Goal: Task Accomplishment & Management: Manage account settings

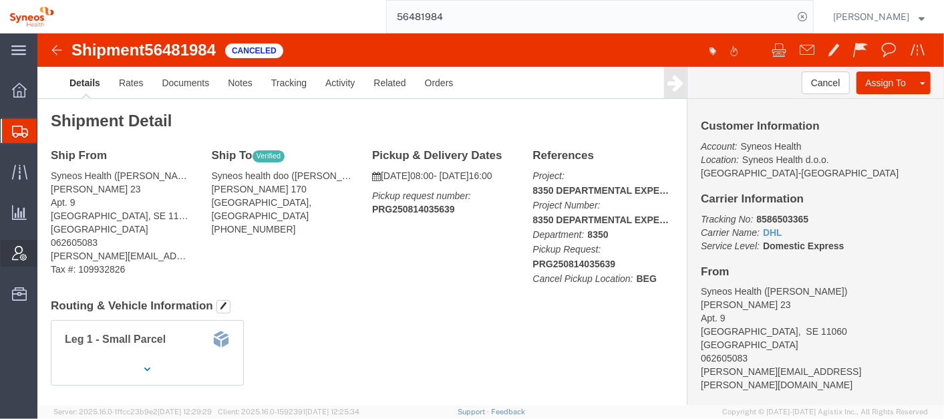
click at [46, 252] on span "Account Admin" at bounding box center [41, 253] width 9 height 27
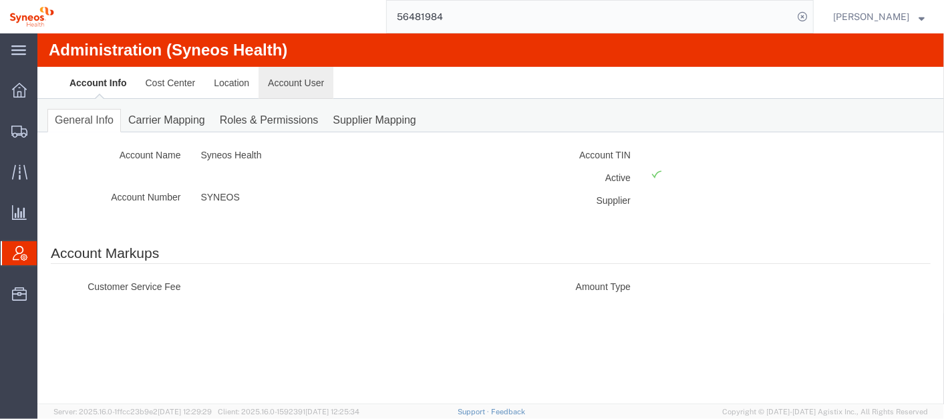
click at [297, 83] on link "Account User" at bounding box center [295, 82] width 75 height 32
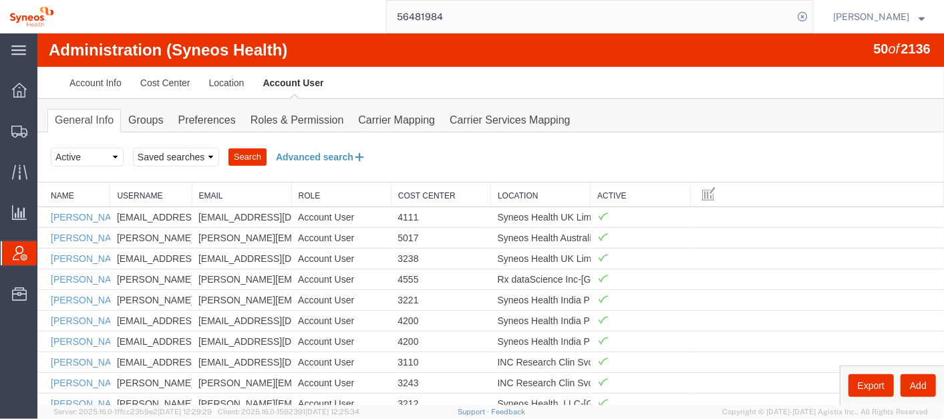
click at [316, 148] on button "Advanced search" at bounding box center [320, 156] width 109 height 23
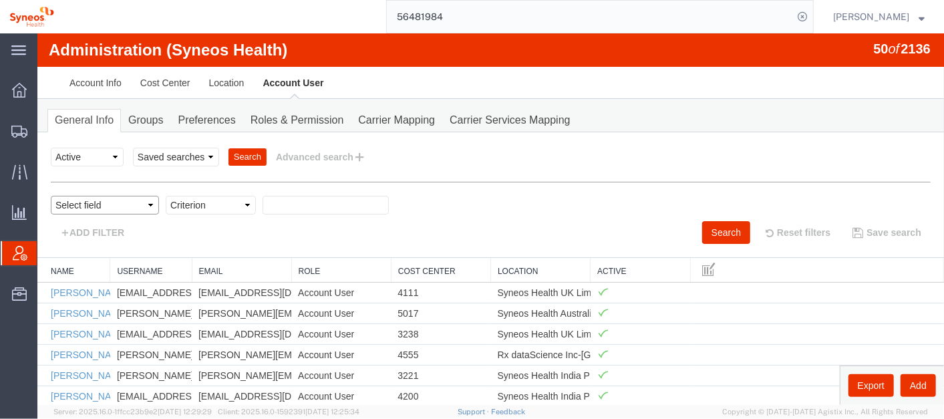
click at [118, 205] on select "Select field Cost Center Email Location Name Role Username" at bounding box center [104, 204] width 108 height 19
select select "email"
click at [50, 195] on select "Select field Cost Center Email Location Name Role Username" at bounding box center [104, 204] width 108 height 19
click at [220, 202] on select "Criterion contains does not contain is is blank is not blank starts with" at bounding box center [210, 204] width 90 height 19
select select "is"
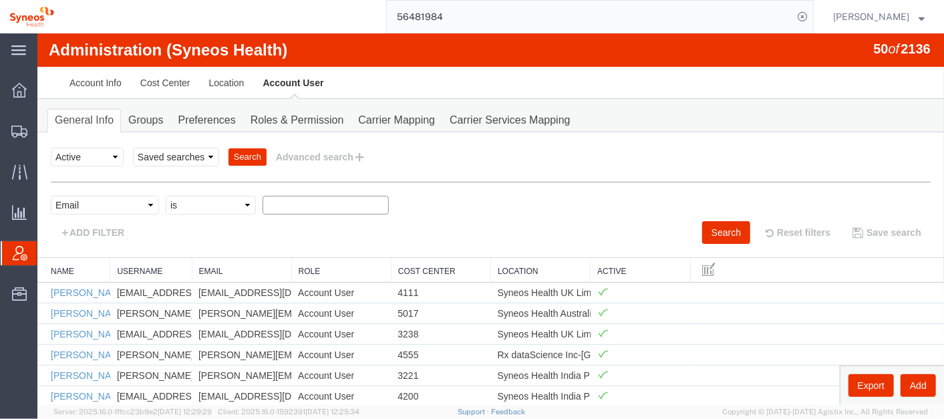
click at [165, 195] on select "Criterion contains does not contain is is blank is not blank starts with" at bounding box center [210, 204] width 90 height 19
paste input "[PERSON_NAME]"
type input "[PERSON_NAME]"
click at [284, 217] on div "Select field Cost Center Email Location Name Role Username Criterion contains d…" at bounding box center [490, 207] width 880 height 25
click at [122, 201] on select "Select field Cost Center Email Location Name Role Username" at bounding box center [104, 204] width 108 height 19
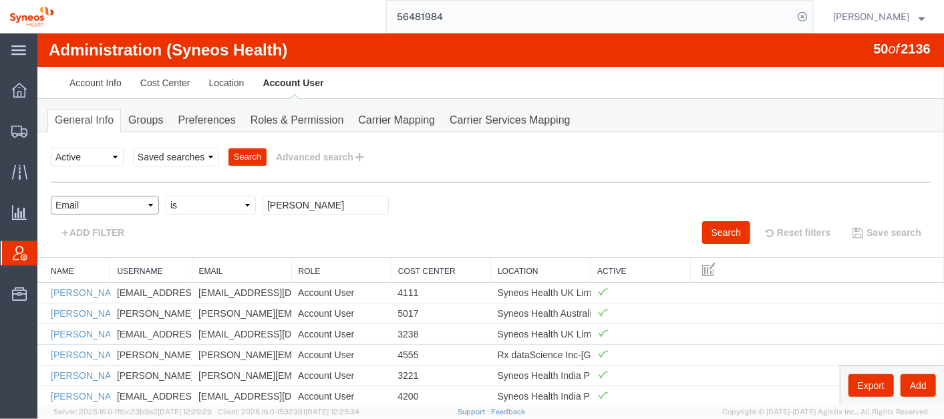
select select "personName"
click at [50, 195] on select "Select field Cost Center Email Location Name Role Username" at bounding box center [104, 204] width 108 height 19
click at [301, 200] on input "text" at bounding box center [325, 204] width 126 height 19
paste input "[PERSON_NAME]"
type input "[PERSON_NAME]"
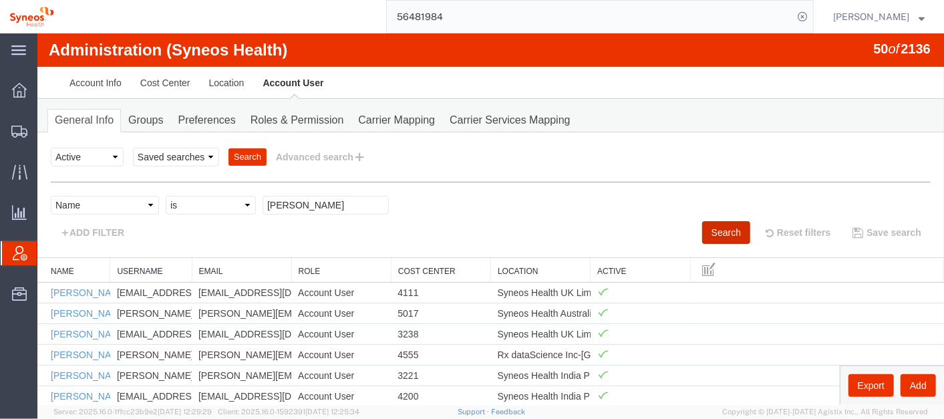
click at [719, 228] on button "Search" at bounding box center [725, 231] width 48 height 23
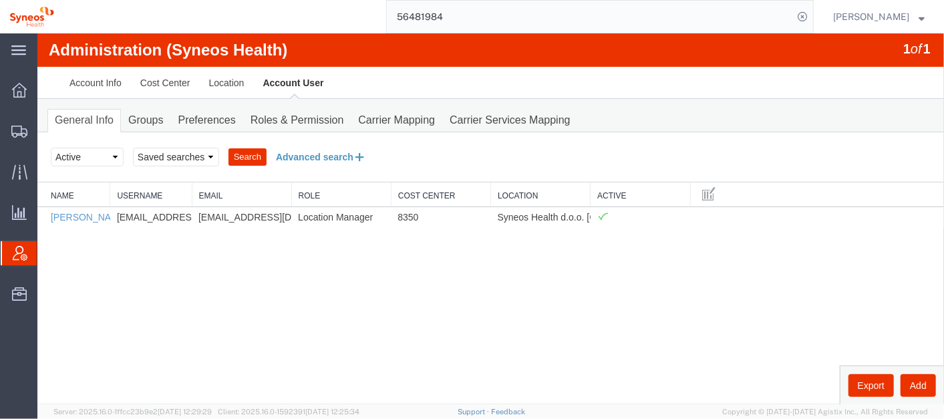
click at [330, 154] on button "Advanced search" at bounding box center [320, 156] width 109 height 23
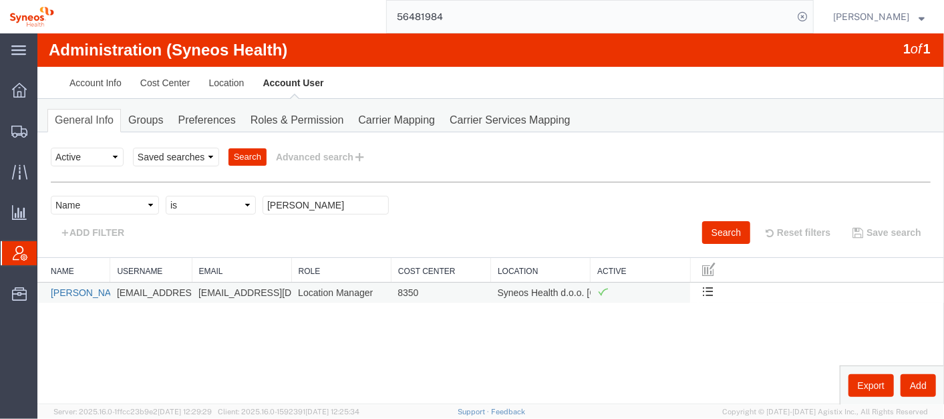
click at [60, 288] on link "[PERSON_NAME]" at bounding box center [88, 291] width 77 height 11
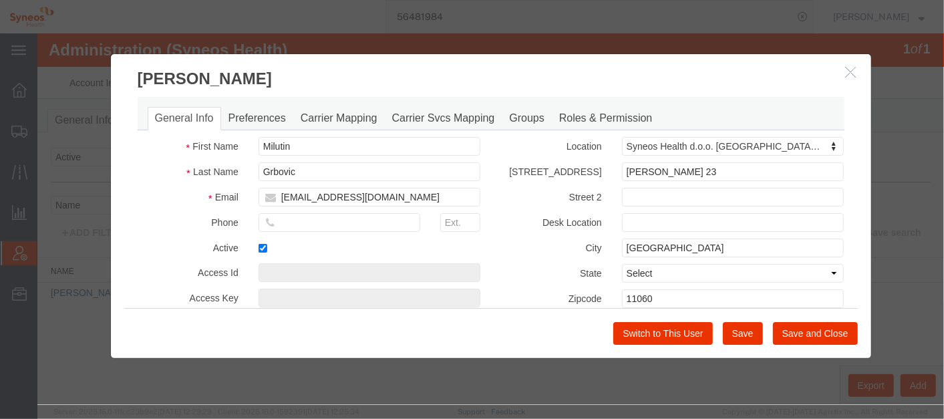
select select "DEPARTMENT"
click at [590, 114] on link "Roles & Permission" at bounding box center [605, 117] width 108 height 23
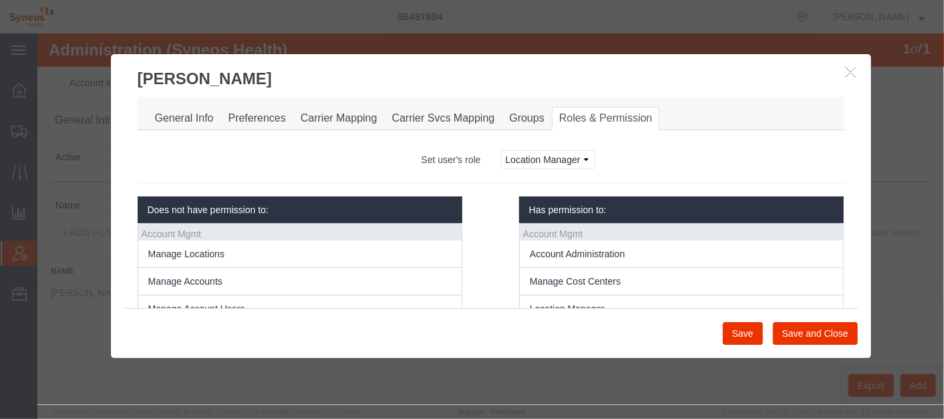
scroll to position [33, 0]
click at [200, 110] on link "General Info" at bounding box center [183, 117] width 73 height 23
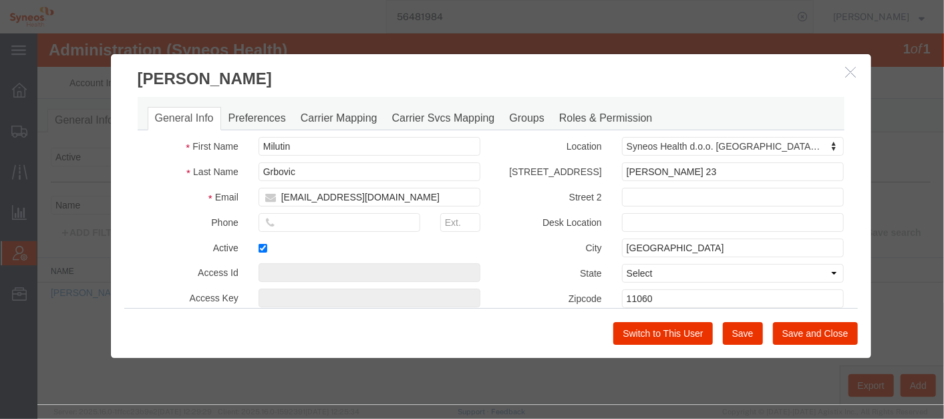
select select "DEPARTMENT"
click at [262, 116] on link "Preferences" at bounding box center [256, 117] width 72 height 23
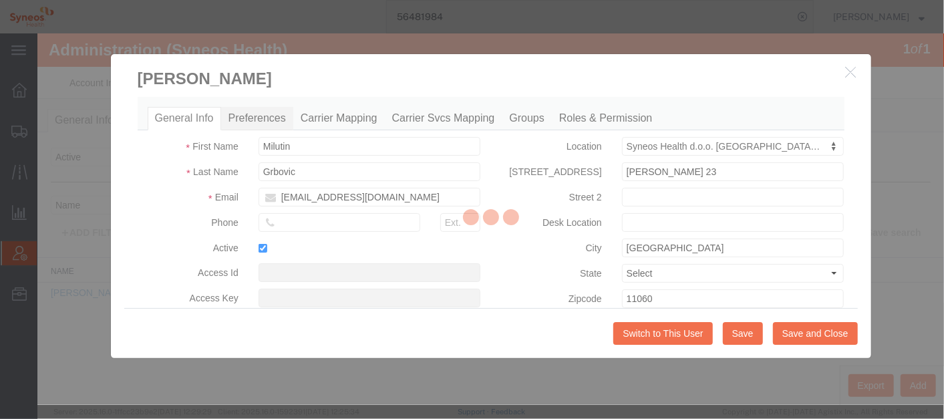
select select
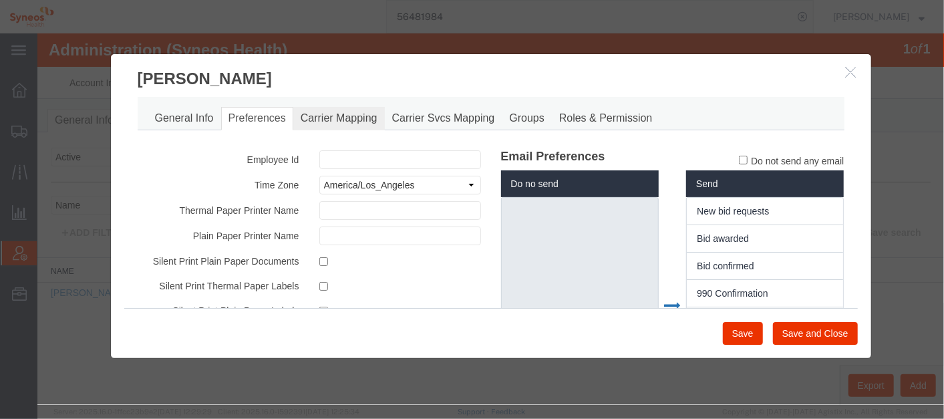
click at [365, 112] on link "Carrier Mapping" at bounding box center [337, 117] width 91 height 23
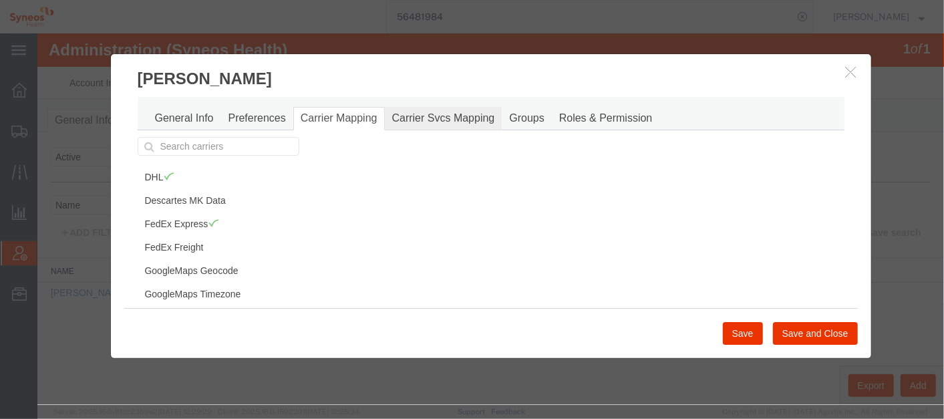
click at [435, 118] on link "Carrier Svcs Mapping" at bounding box center [443, 117] width 118 height 23
click at [568, 115] on link "Roles & Permission" at bounding box center [605, 117] width 108 height 23
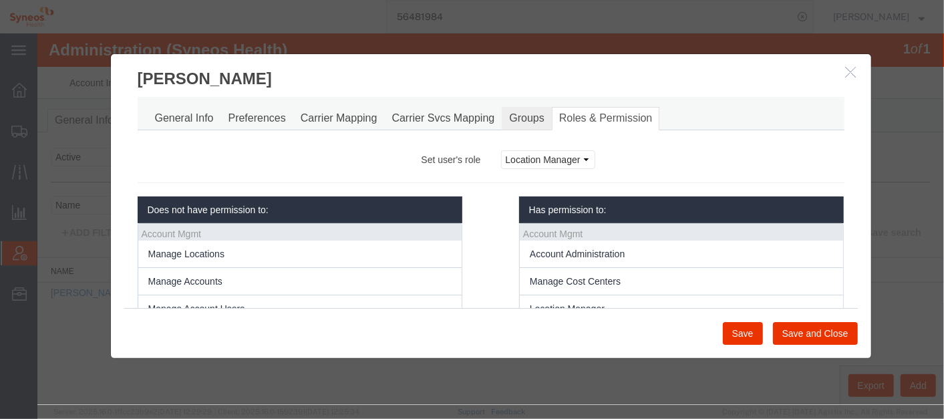
click at [510, 116] on link "Groups" at bounding box center [525, 117] width 49 height 23
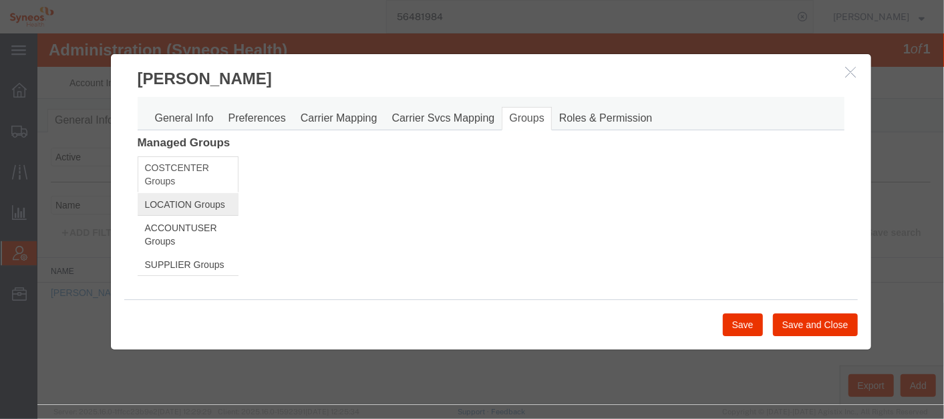
click at [168, 201] on link "LOCATION Groups" at bounding box center [187, 203] width 101 height 23
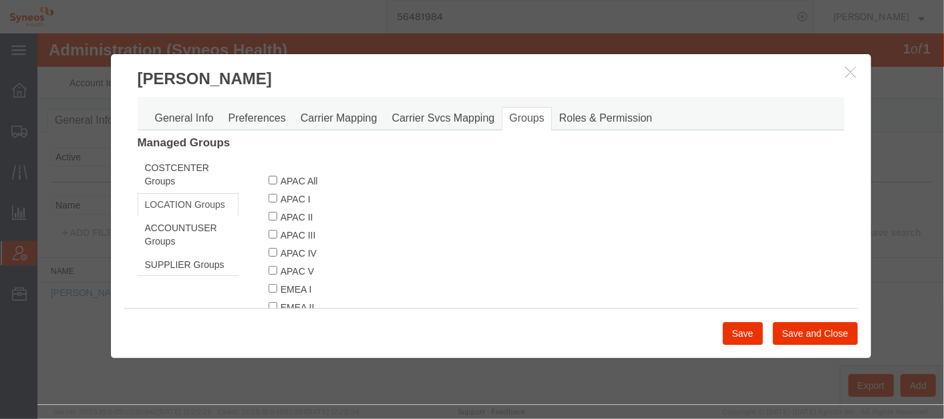
drag, startPoint x: 861, startPoint y: 156, endPoint x: 877, endPoint y: 234, distance: 79.6
click at [877, 234] on div "[PERSON_NAME] General Info Preferences Carrier Mapping Carrier Svcs Mapping Gro…" at bounding box center [490, 205] width 781 height 305
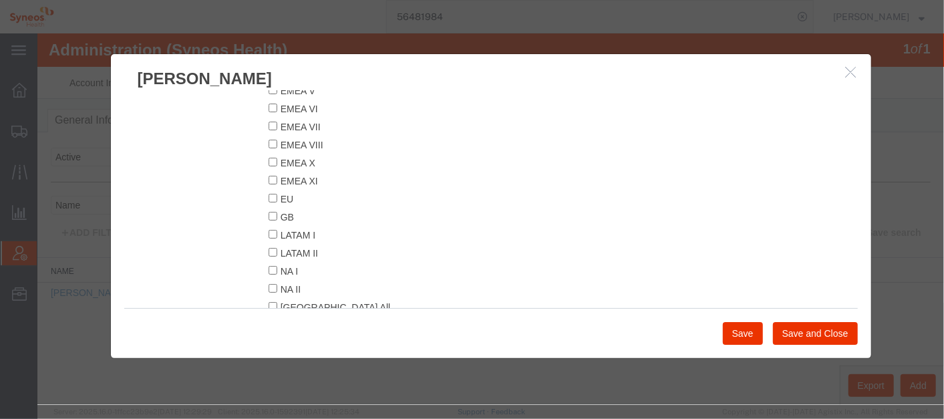
scroll to position [290, 0]
click at [894, 271] on div at bounding box center [490, 218] width 906 height 371
click at [850, 67] on icon "button" at bounding box center [850, 70] width 11 height 11
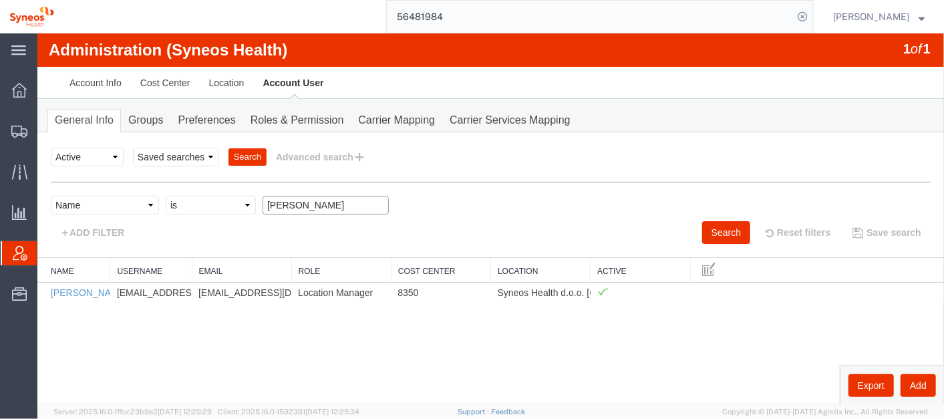
click at [339, 205] on input "[PERSON_NAME]" at bounding box center [325, 204] width 126 height 19
click at [338, 205] on input "[PERSON_NAME]" at bounding box center [325, 204] width 126 height 19
click at [337, 205] on input "[PERSON_NAME]" at bounding box center [325, 204] width 126 height 19
type input "[PERSON_NAME]"
click at [737, 228] on button "Search" at bounding box center [725, 231] width 48 height 23
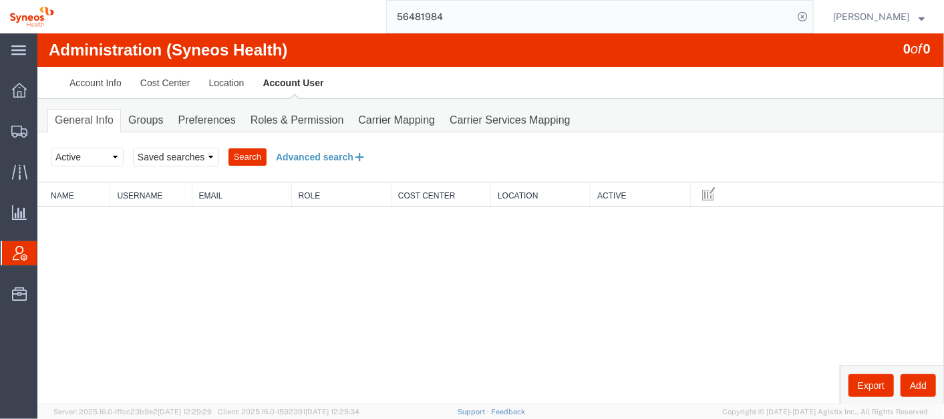
click at [319, 148] on button "Advanced search" at bounding box center [320, 156] width 109 height 23
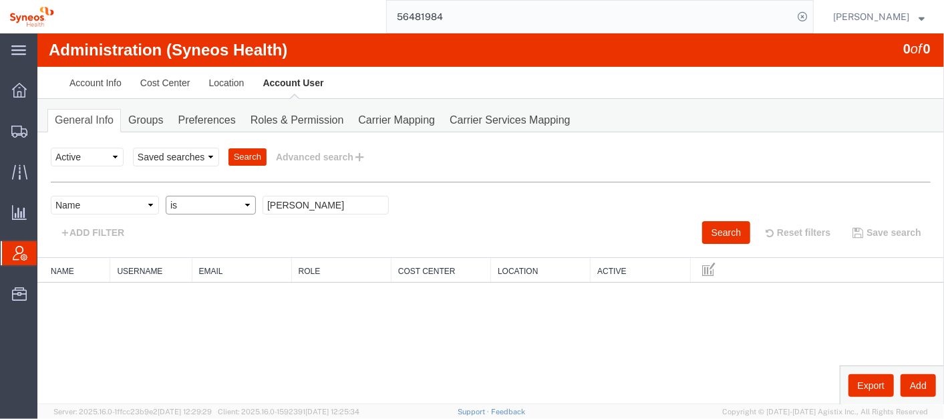
click at [243, 204] on select "Criterion contains does not contain is is blank is not blank starts with" at bounding box center [210, 204] width 90 height 19
select select "contains"
click at [165, 195] on select "Criterion contains does not contain is is blank is not blank starts with" at bounding box center [210, 204] width 90 height 19
click at [721, 225] on button "Search" at bounding box center [725, 231] width 48 height 23
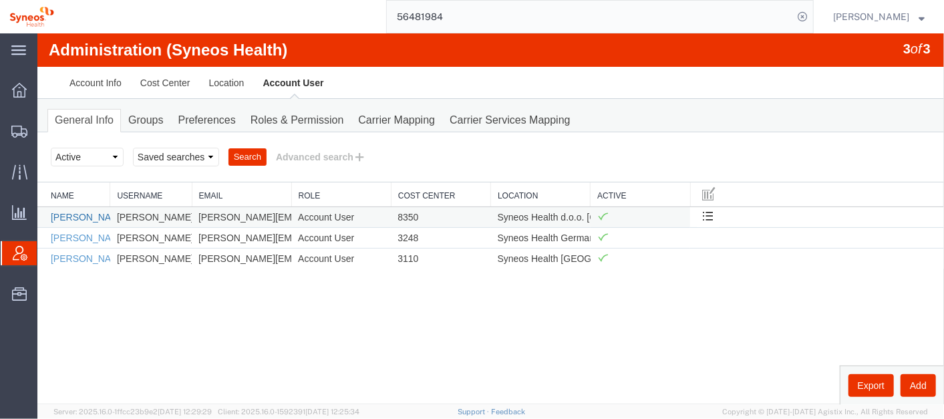
click at [83, 211] on link "[PERSON_NAME]" at bounding box center [88, 216] width 77 height 11
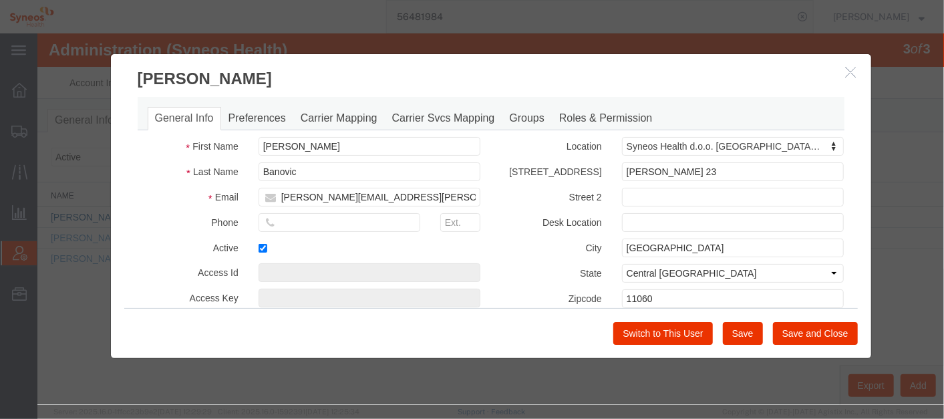
select select "DEPARTMENT"
click at [618, 110] on link "Roles & Permission" at bounding box center [605, 117] width 108 height 23
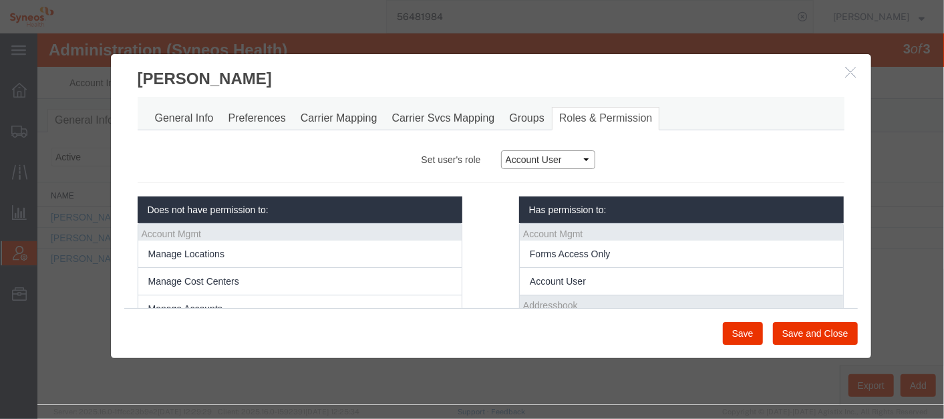
click at [576, 158] on select "Account Manager Account User Location Manager" at bounding box center [547, 159] width 94 height 19
select select "4"
click at [500, 150] on select "Account Manager Account User Location Manager" at bounding box center [547, 159] width 94 height 19
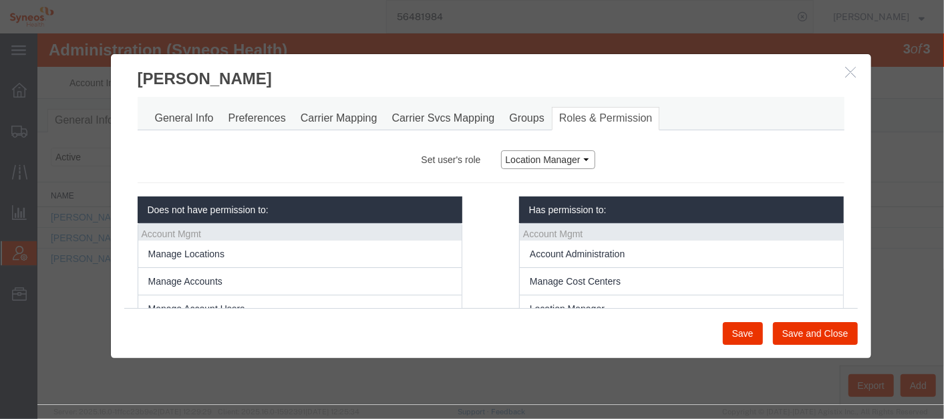
scroll to position [33, 0]
click at [810, 333] on button "Save and Close" at bounding box center [814, 332] width 85 height 23
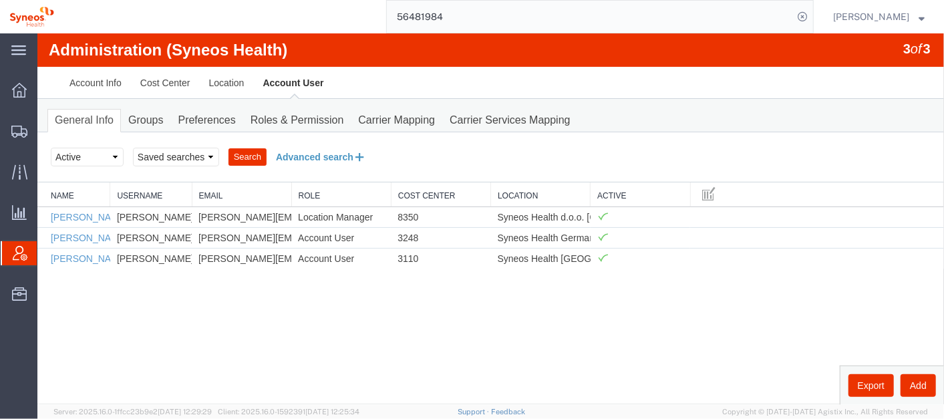
click at [331, 155] on button "Advanced search" at bounding box center [320, 156] width 109 height 23
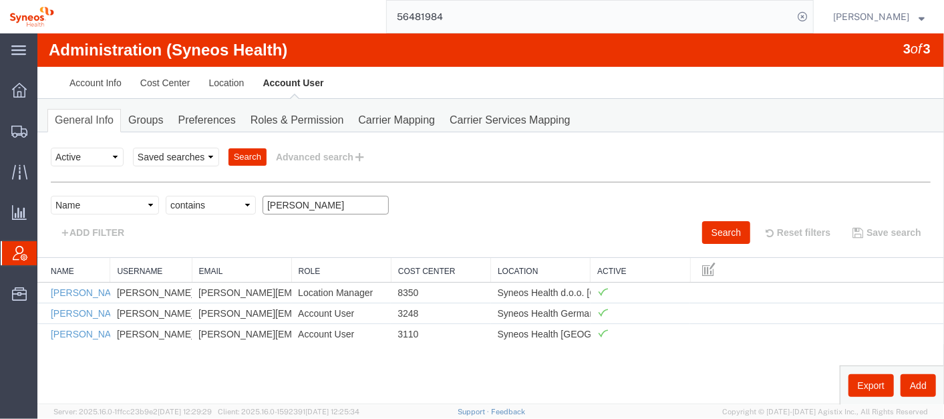
click at [321, 197] on input "[PERSON_NAME]" at bounding box center [325, 204] width 126 height 19
click at [320, 197] on input "[PERSON_NAME]" at bounding box center [325, 204] width 126 height 19
paste input "@Djakovic, Milic"
click at [277, 200] on input "@[PERSON_NAME]" at bounding box center [325, 204] width 126 height 19
click at [720, 223] on button "Search" at bounding box center [725, 231] width 48 height 23
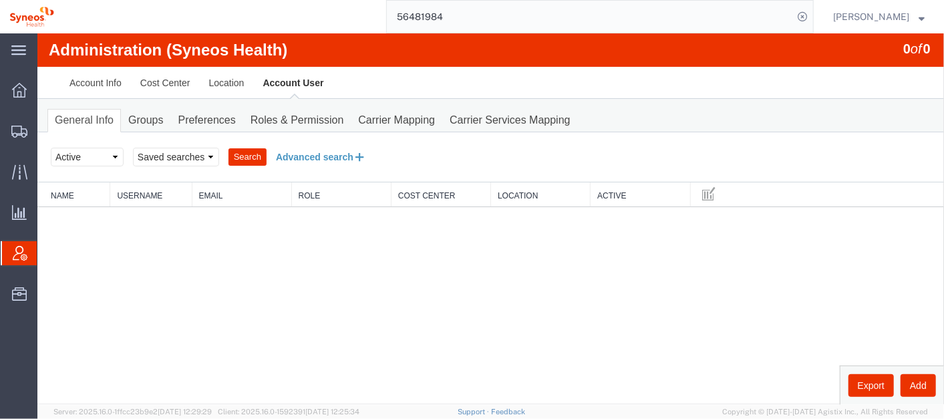
click at [325, 154] on button "Advanced search" at bounding box center [320, 156] width 109 height 23
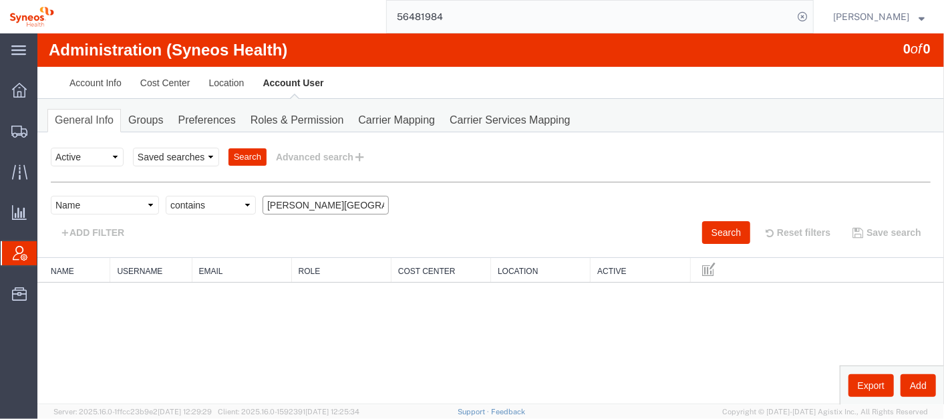
click at [351, 202] on input "[PERSON_NAME][GEOGRAPHIC_DATA]" at bounding box center [325, 204] width 126 height 19
click at [305, 201] on input "[PERSON_NAME][GEOGRAPHIC_DATA]" at bounding box center [325, 204] width 126 height 19
click at [719, 224] on button "Search" at bounding box center [725, 231] width 48 height 23
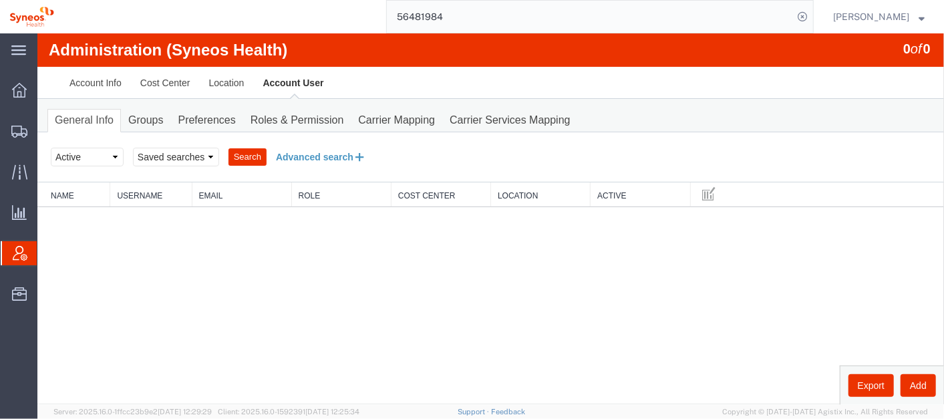
click at [305, 156] on button "Advanced search" at bounding box center [320, 156] width 109 height 23
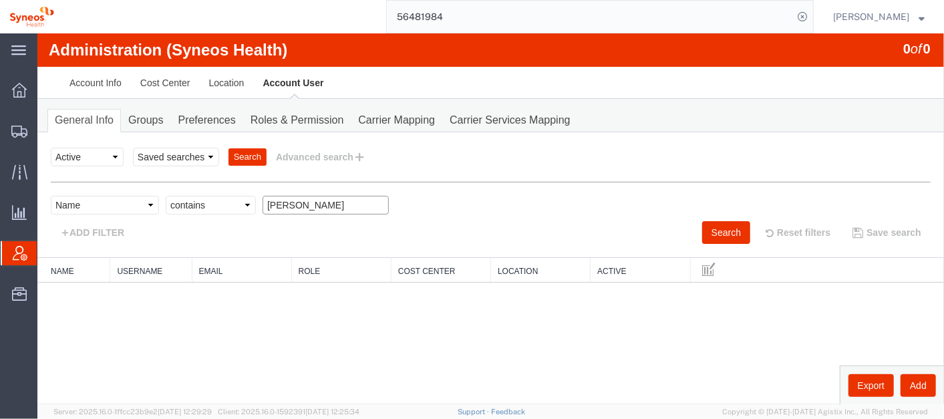
click at [355, 207] on input "[PERSON_NAME]" at bounding box center [325, 204] width 126 height 19
type input "D"
type input "[PERSON_NAME]"
click at [724, 229] on button "Search" at bounding box center [725, 231] width 48 height 23
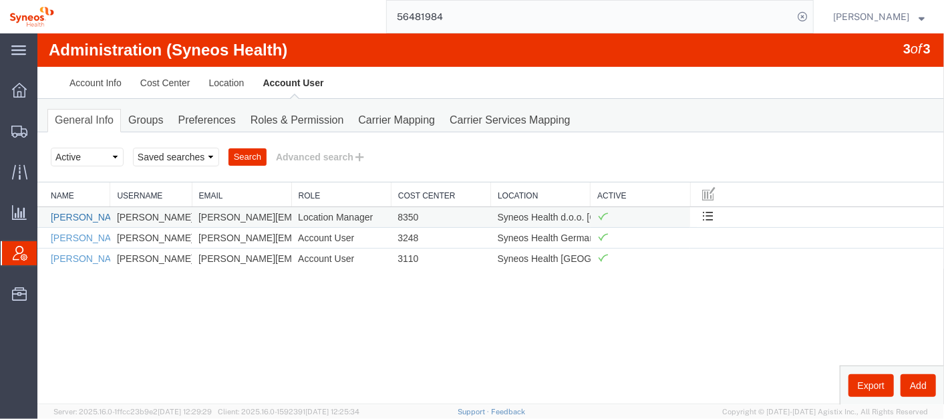
click at [73, 214] on link "[PERSON_NAME]" at bounding box center [88, 216] width 77 height 11
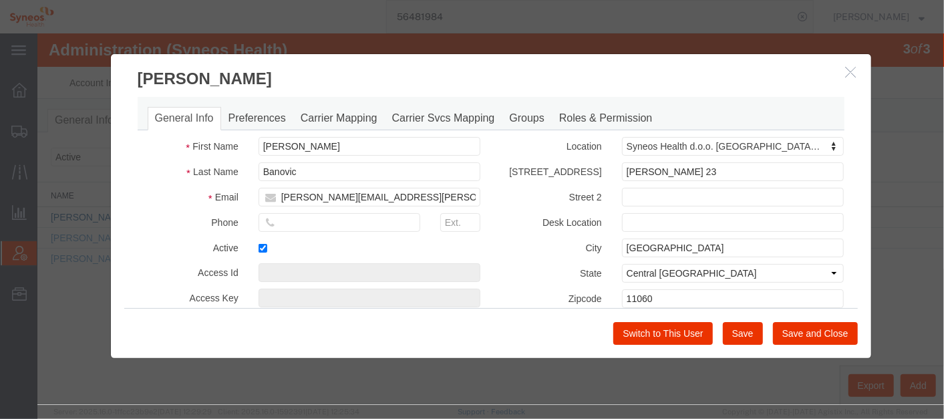
select select "DEPARTMENT"
click at [522, 109] on link "Groups" at bounding box center [525, 117] width 49 height 23
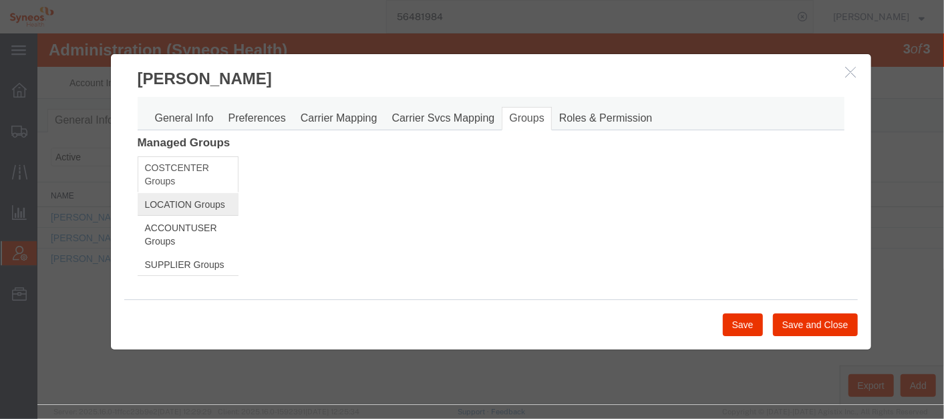
click at [204, 198] on link "LOCATION Groups" at bounding box center [187, 203] width 101 height 23
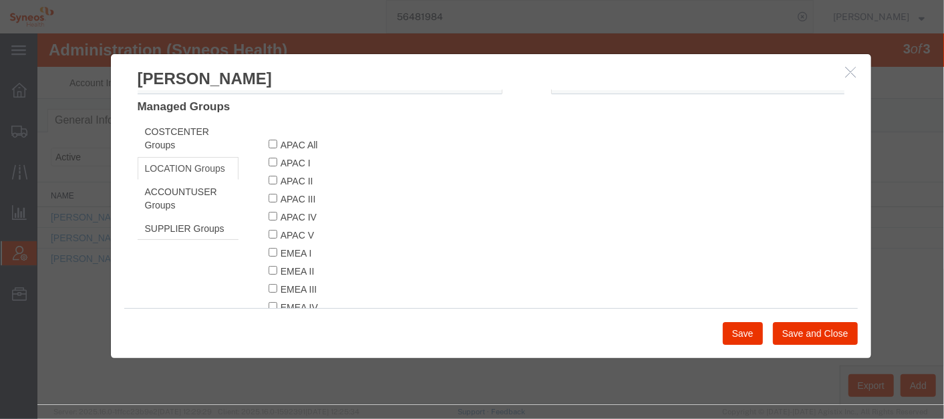
scroll to position [0, 0]
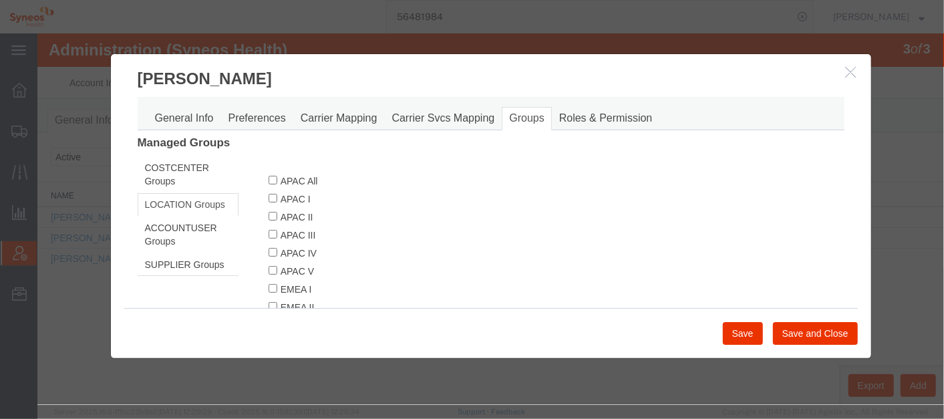
drag, startPoint x: 863, startPoint y: 148, endPoint x: 893, endPoint y: 59, distance: 92.9
click at [787, 309] on div "Save Save and Close" at bounding box center [490, 332] width 733 height 50
click at [852, 74] on icon "button" at bounding box center [850, 70] width 11 height 11
